Goal: Find specific page/section: Find specific page/section

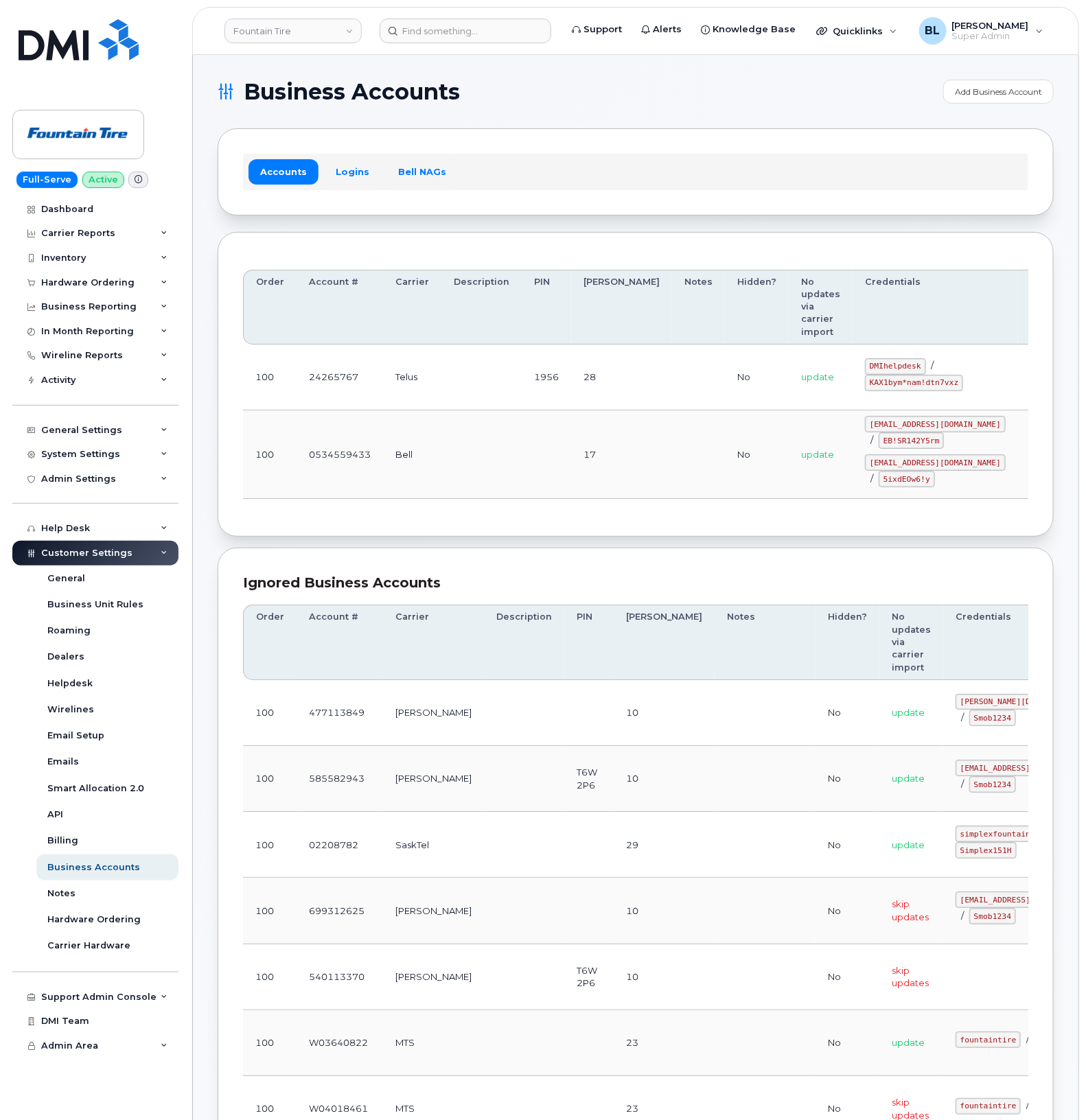
click at [292, 376] on td "100" at bounding box center [270, 377] width 53 height 66
drag, startPoint x: 821, startPoint y: 345, endPoint x: 869, endPoint y: 348, distance: 48.1
click at [867, 358] on code "DMIhelpdesk" at bounding box center [895, 365] width 61 height 16
copy code "DMIhelpdesk"
drag, startPoint x: 165, startPoint y: 419, endPoint x: 211, endPoint y: 410, distance: 46.9
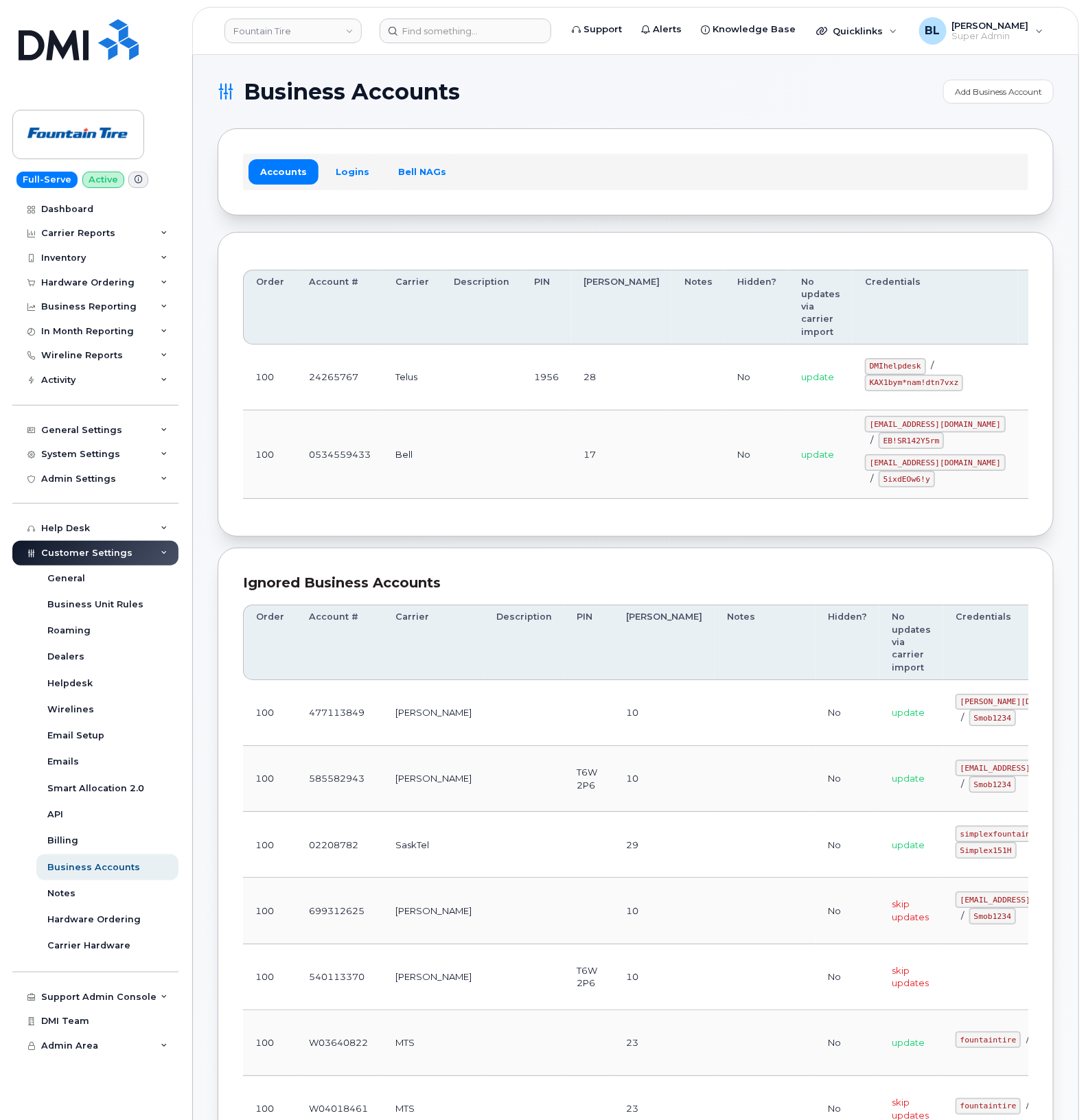
click at [165, 417] on div "General Settings My Account Approval Mapping Financial Lead Mapping Locations M…" at bounding box center [97, 417] width 170 height 50
drag, startPoint x: 821, startPoint y: 365, endPoint x: 912, endPoint y: 367, distance: 91.0
click at [867, 367] on td "DMIhelpdesk / KAX1bym*nam!dtn7vxz" at bounding box center [934, 377] width 165 height 66
copy code "KAX1bym*nam!dtn7vxz"
click at [328, 423] on td "0534559433" at bounding box center [340, 454] width 87 height 89
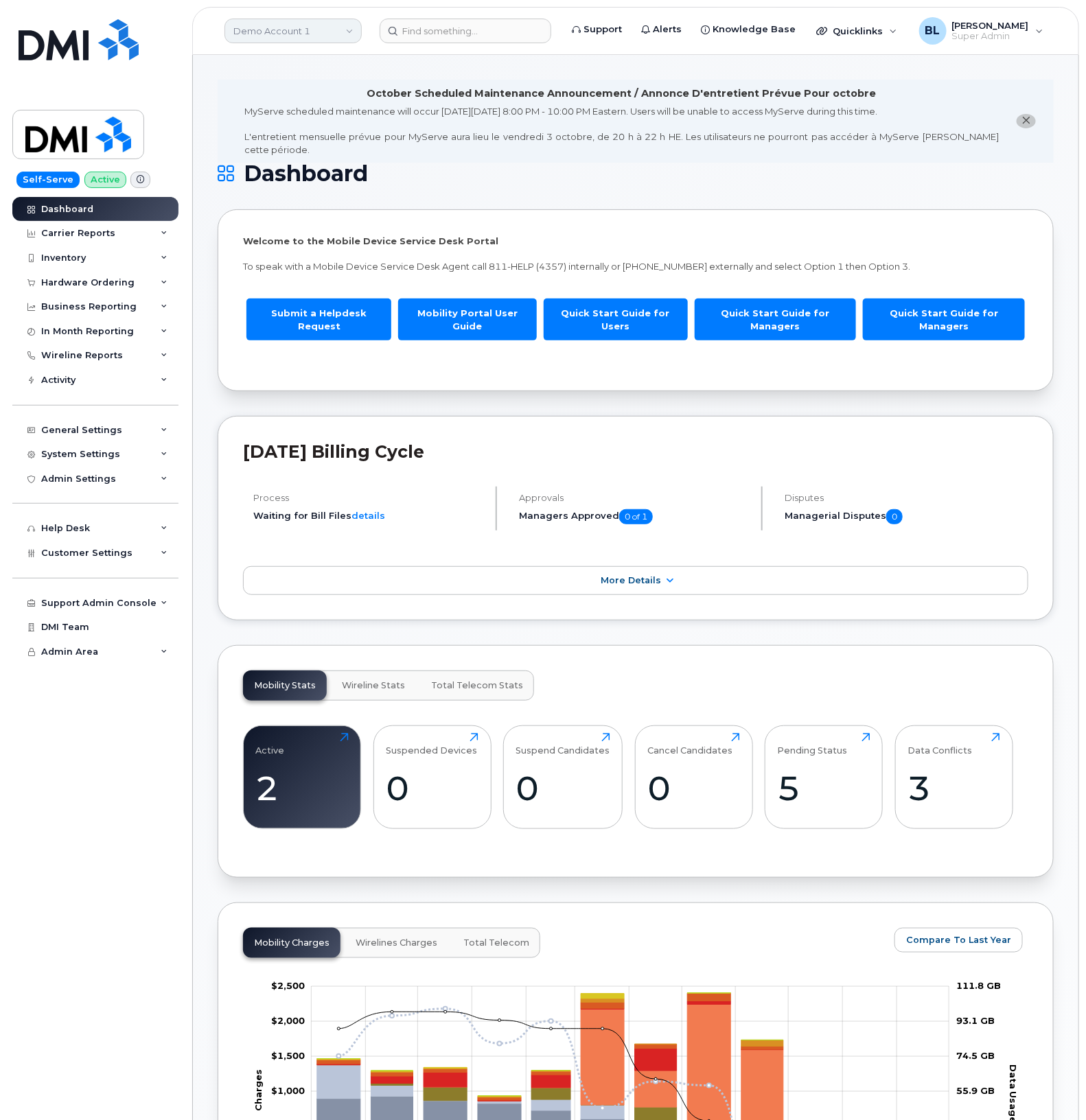
click at [314, 23] on link "Demo Account 1" at bounding box center [293, 31] width 137 height 25
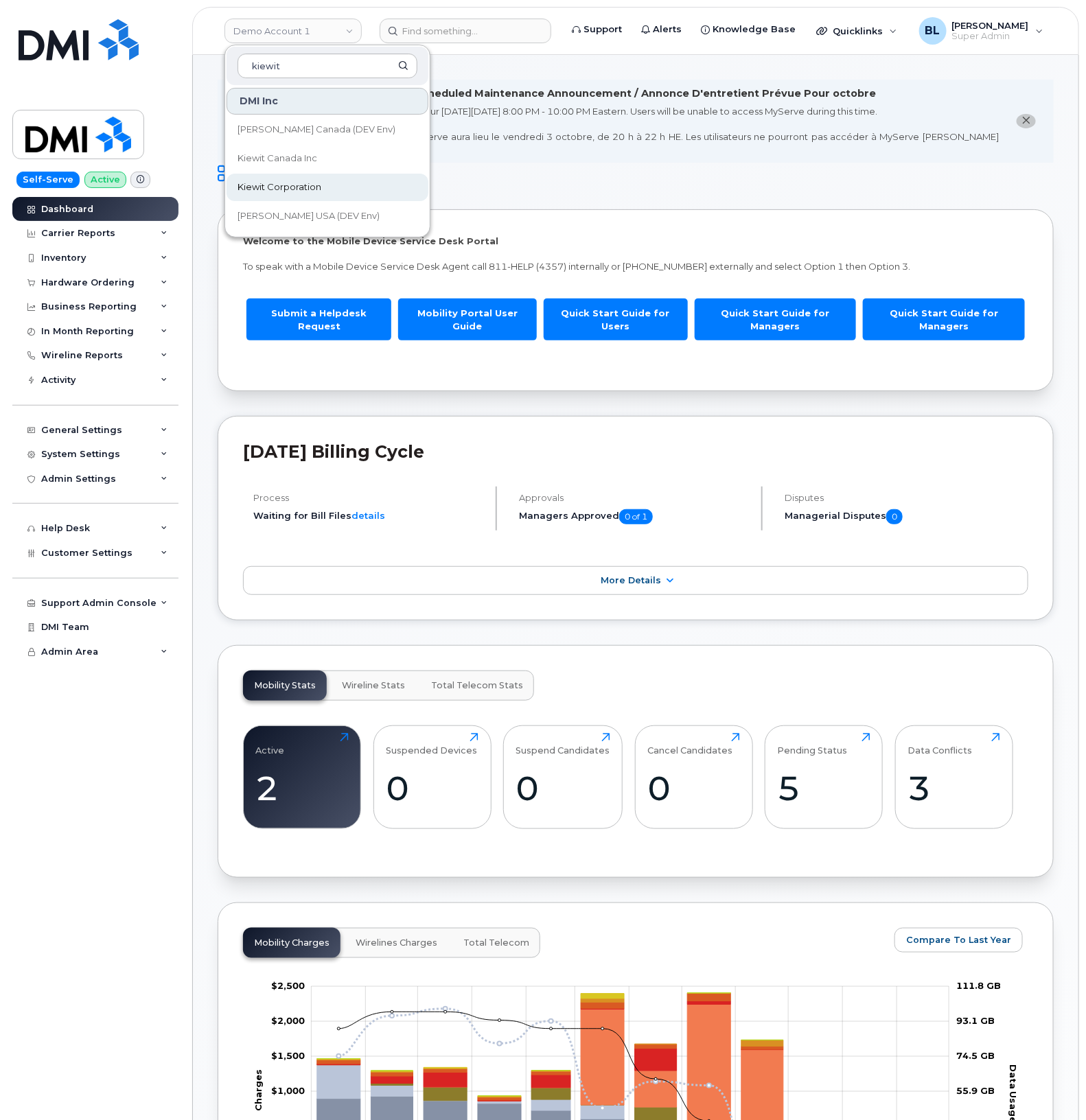
type input "kiewit"
click at [311, 182] on span "Kiewit Corporation" at bounding box center [280, 187] width 84 height 13
